Goal: Task Accomplishment & Management: Manage account settings

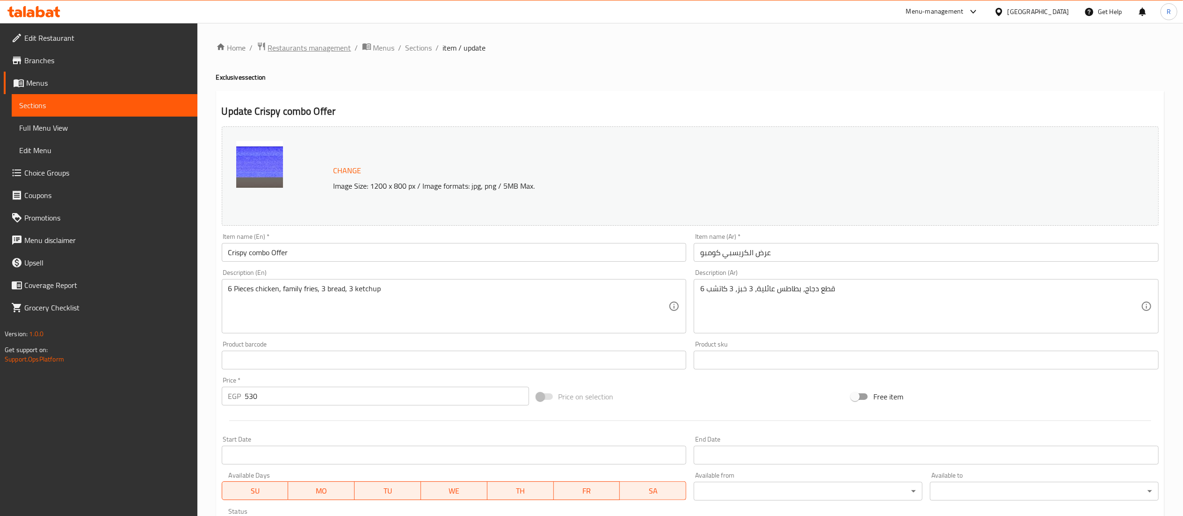
drag, startPoint x: 0, startPoint y: 0, endPoint x: 317, endPoint y: 47, distance: 320.2
click at [317, 47] on span "Restaurants management" at bounding box center [309, 47] width 83 height 11
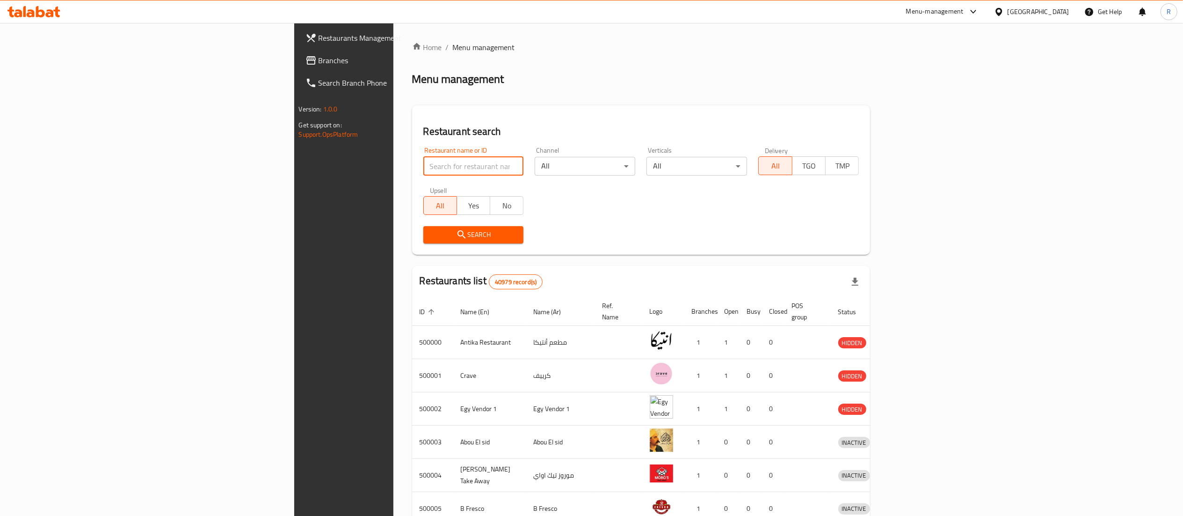
click at [423, 168] on input "search" at bounding box center [473, 166] width 101 height 19
type input "ف"
click at [423, 168] on input "search" at bounding box center [473, 166] width 101 height 19
type input "true mama"
click button "Search" at bounding box center [473, 234] width 101 height 17
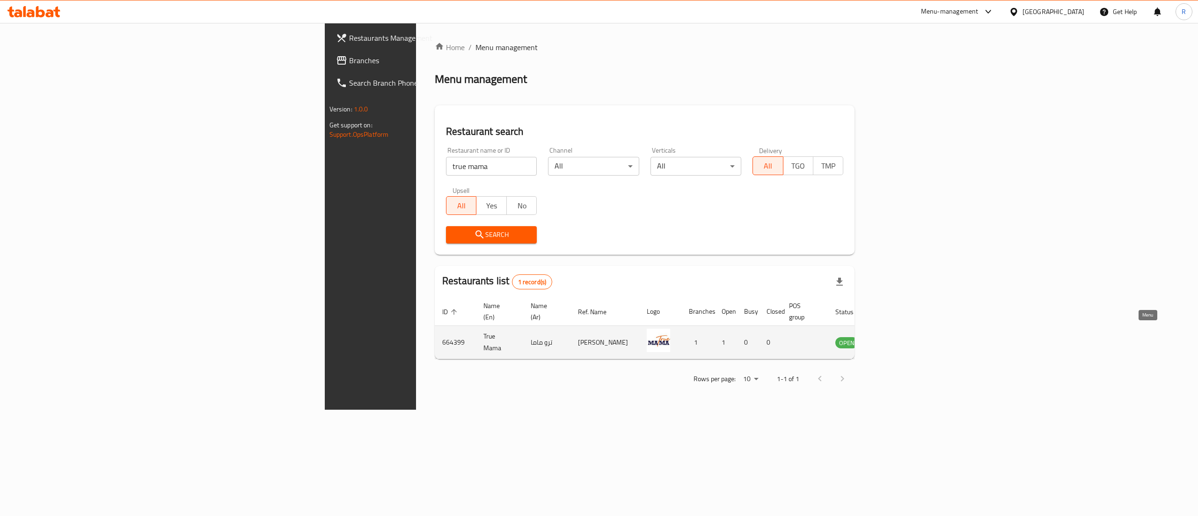
click at [895, 339] on icon "enhanced table" at bounding box center [890, 343] width 10 height 8
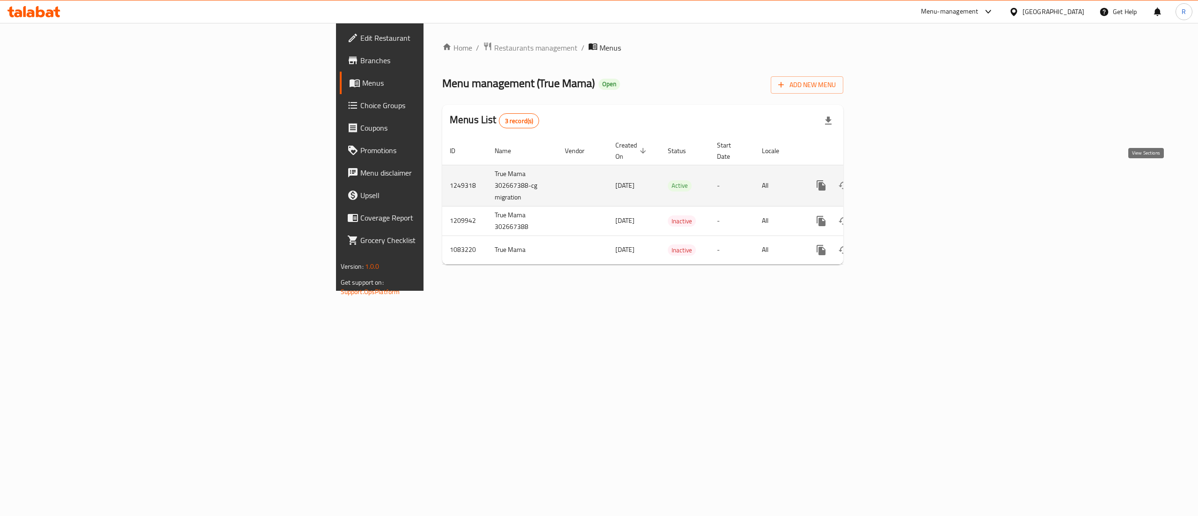
click at [894, 180] on icon "enhanced table" at bounding box center [888, 185] width 11 height 11
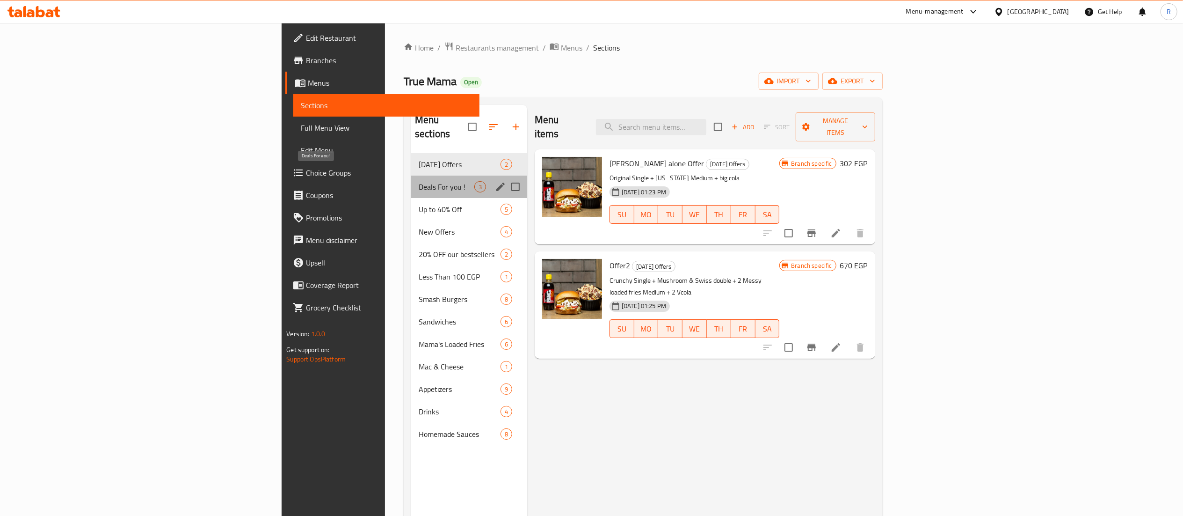
click at [419, 181] on span "Deals For you !" at bounding box center [447, 186] width 56 height 11
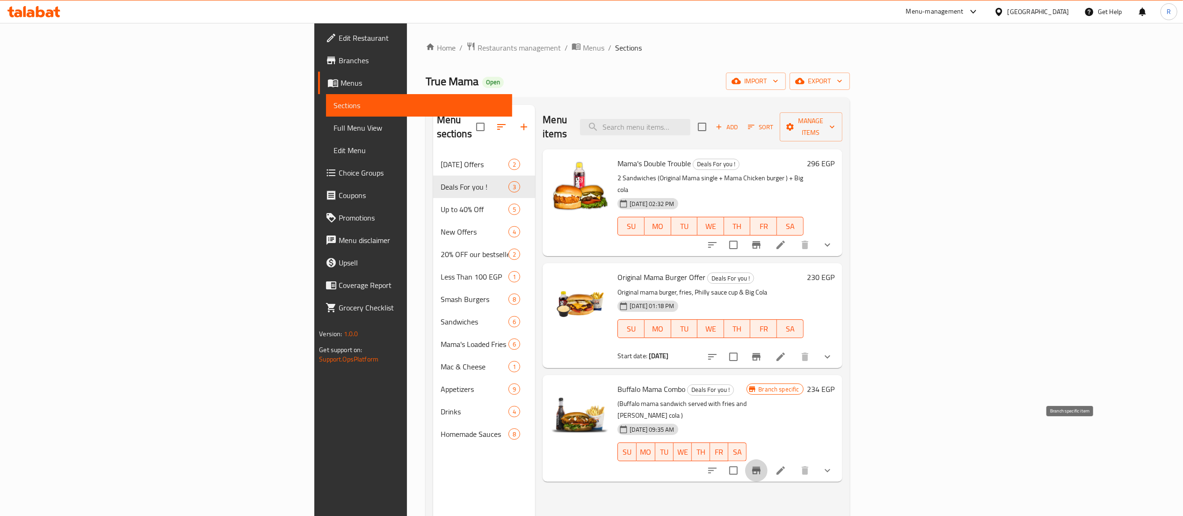
click at [762, 465] on icon "Branch-specific-item" at bounding box center [756, 470] width 11 height 11
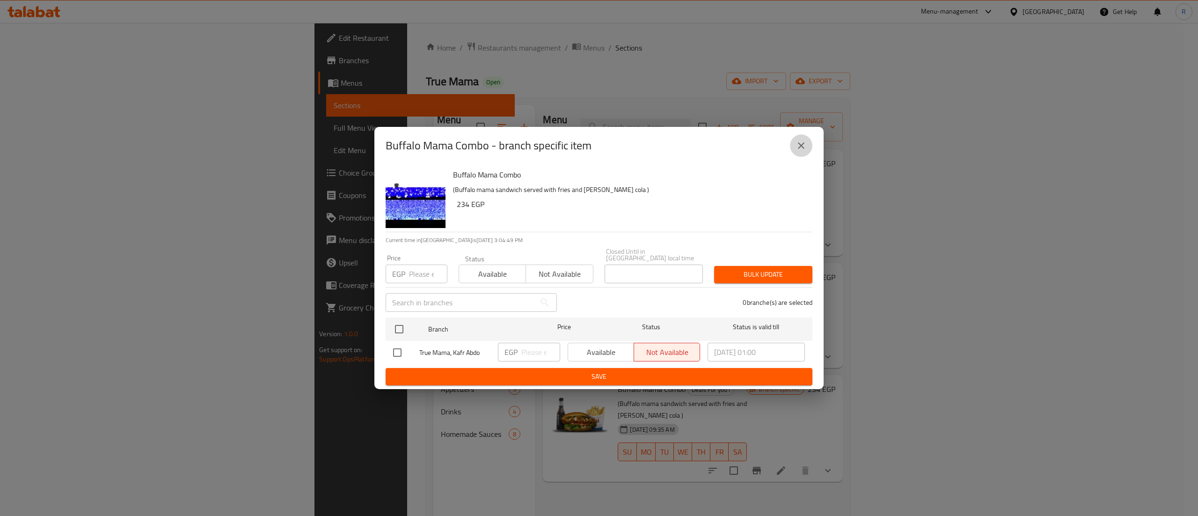
click at [805, 151] on icon "close" at bounding box center [800, 145] width 11 height 11
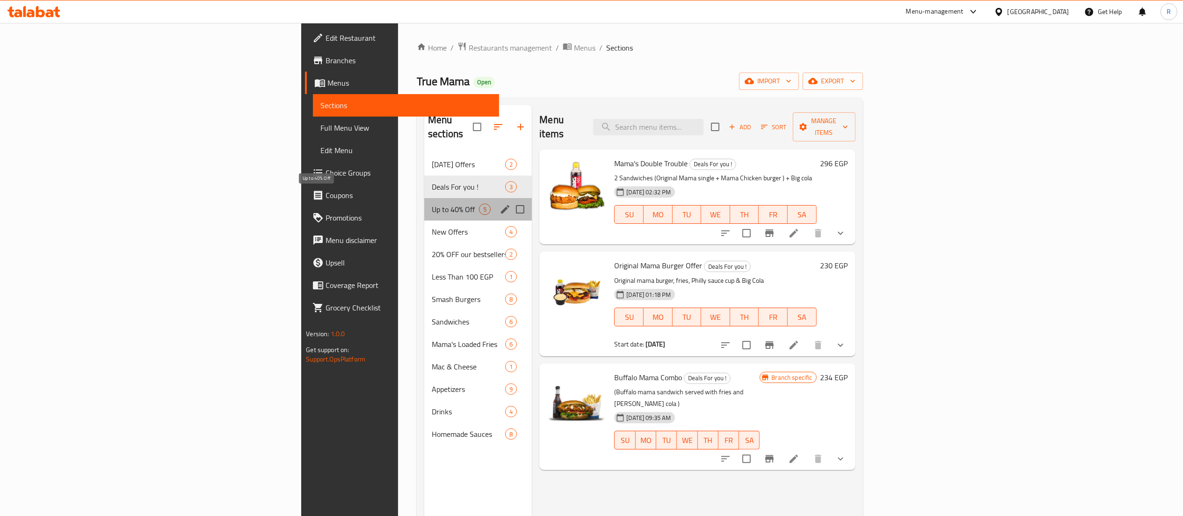
click at [432, 204] on span "Up to 40% Off" at bounding box center [455, 209] width 47 height 11
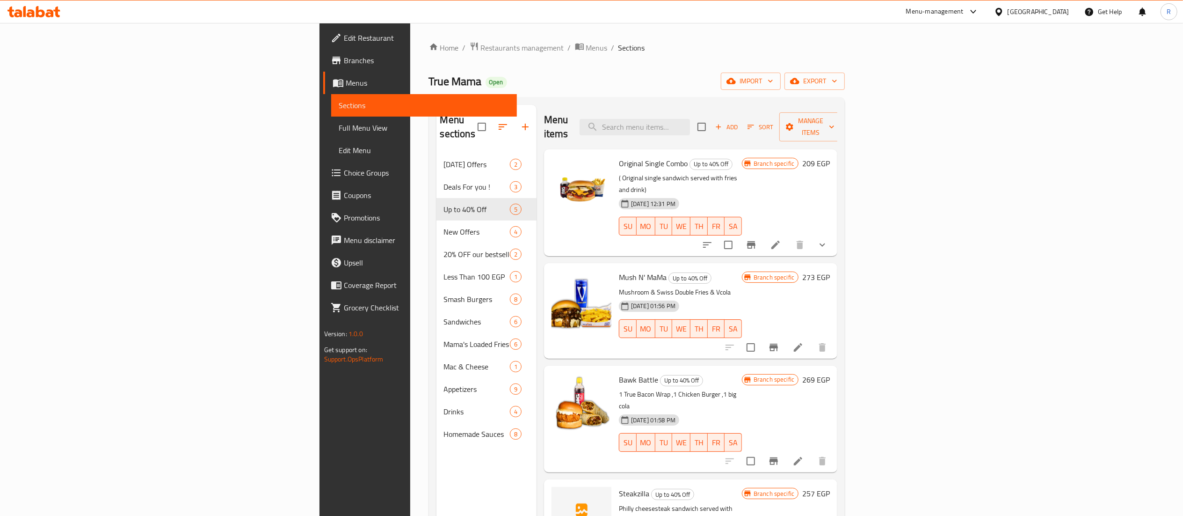
scroll to position [19, 0]
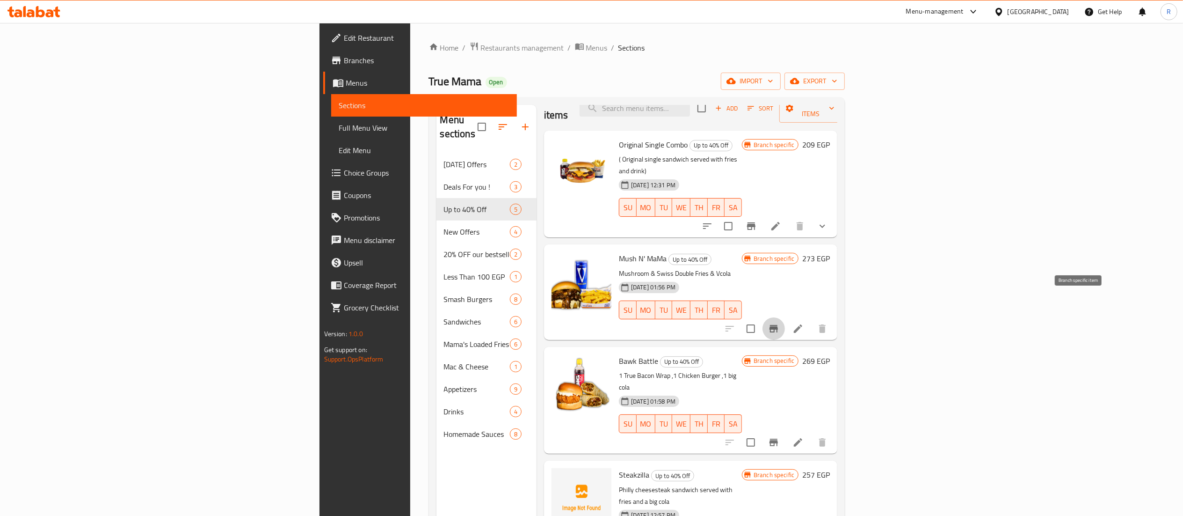
click at [779, 323] on icon "Branch-specific-item" at bounding box center [773, 328] width 11 height 11
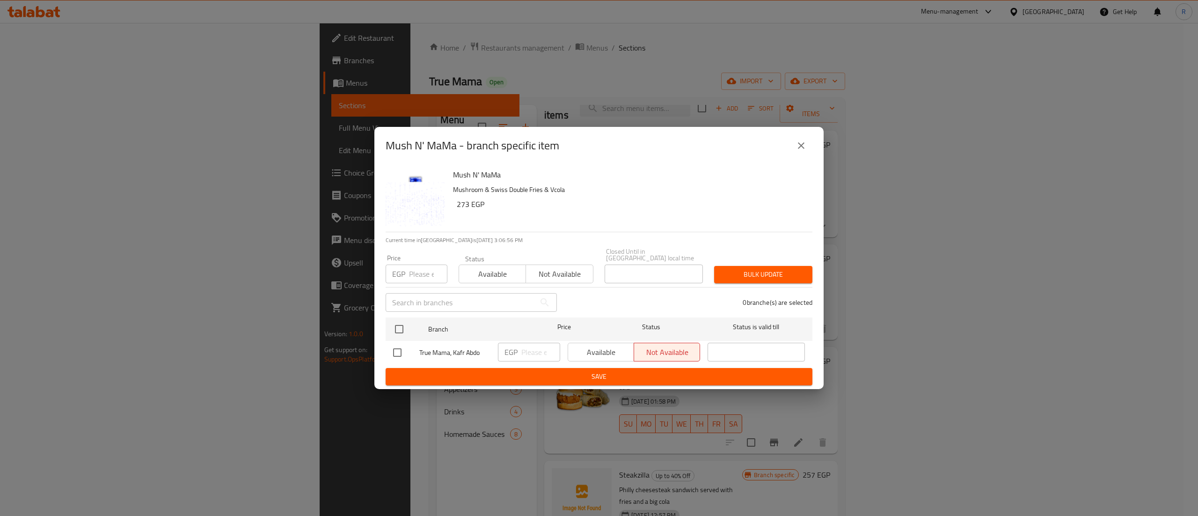
click at [800, 149] on icon "close" at bounding box center [801, 145] width 7 height 7
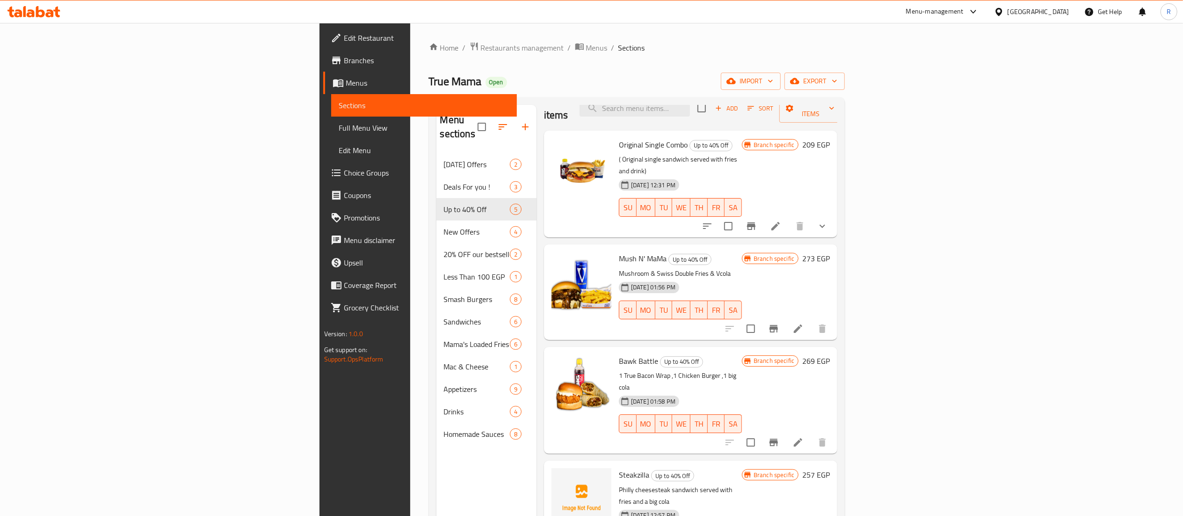
click at [619, 251] on span "Mush N' MaMa" at bounding box center [643, 258] width 48 height 14
copy h6 "Mush N' MaMa"
click at [830, 252] on h6 "273 EGP" at bounding box center [816, 258] width 28 height 13
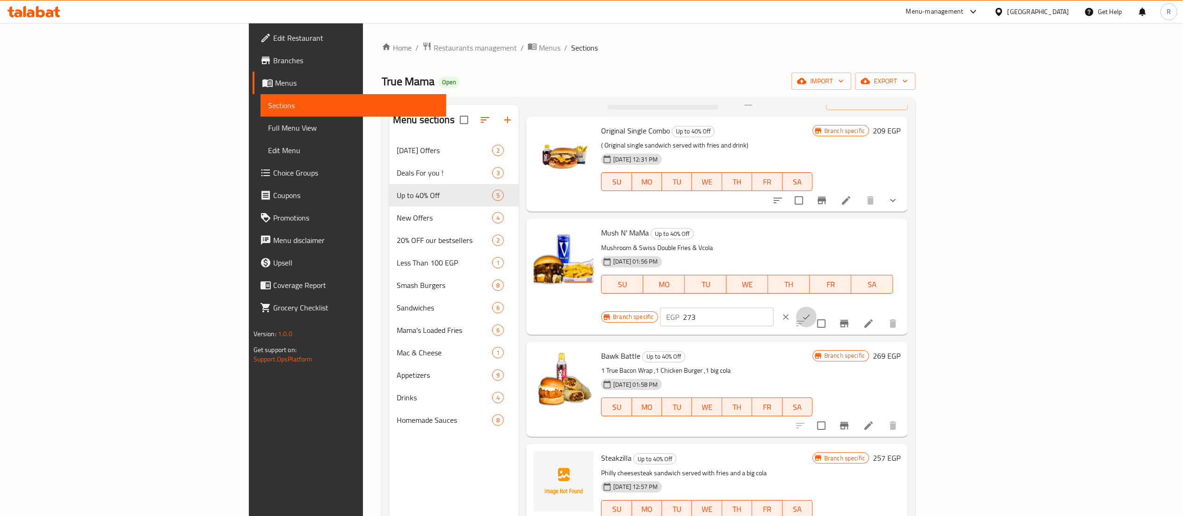
click at [811, 312] on icon "ok" at bounding box center [806, 316] width 9 height 9
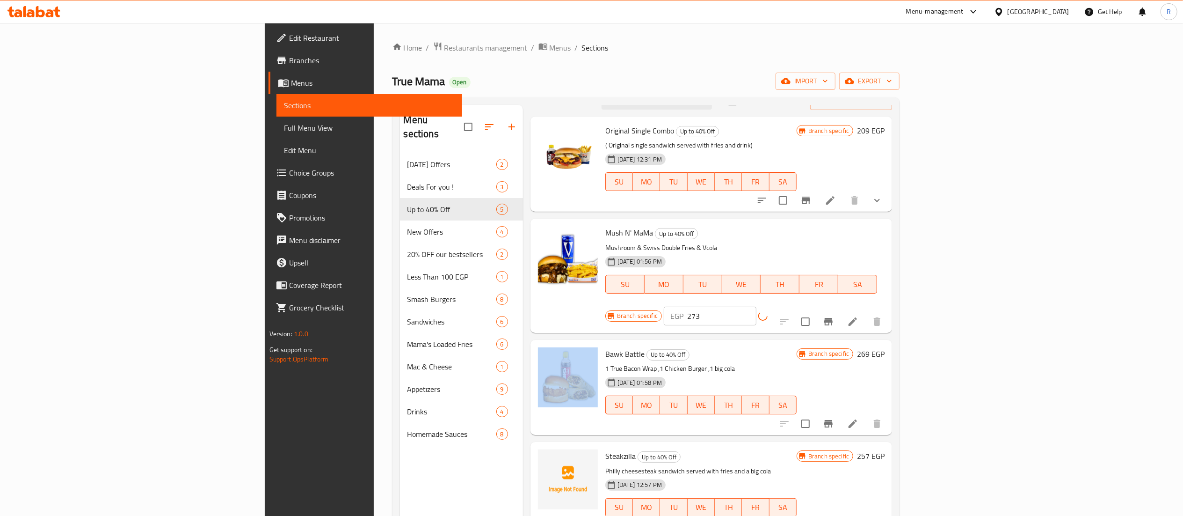
click at [803, 306] on div "EGP 273 ​" at bounding box center [733, 315] width 139 height 19
click at [756, 306] on input "273" at bounding box center [721, 315] width 69 height 19
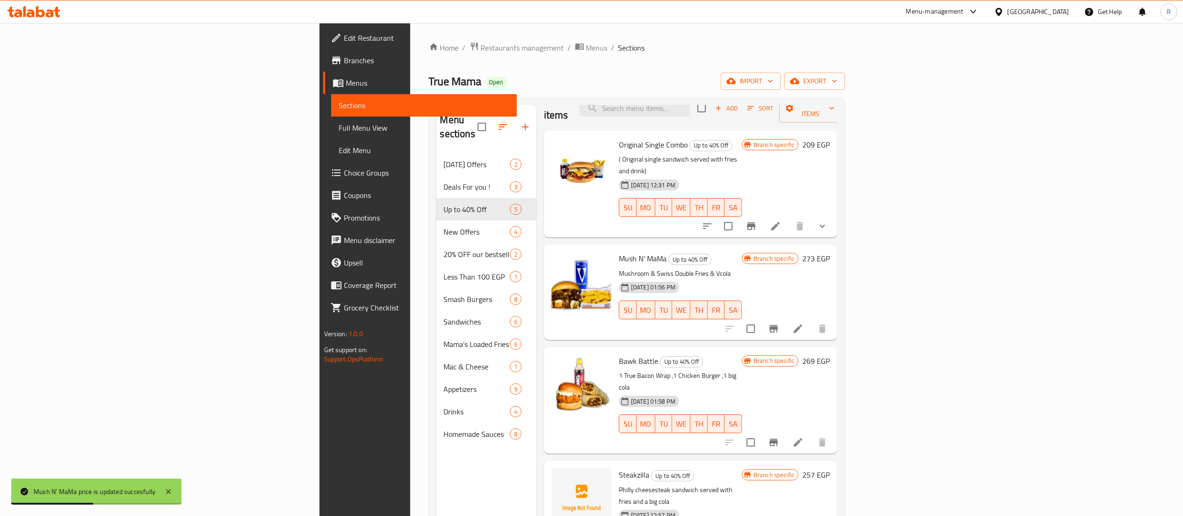
click at [639, 268] on p "Mushroom & Swiss Double Fries & Vcola" at bounding box center [680, 274] width 123 height 12
copy div "Mushroom & Swiss Double Fries & Vcola"
